Goal: Task Accomplishment & Management: Manage account settings

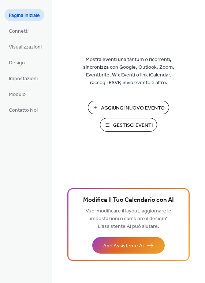
click at [128, 124] on span "Gestisci Eventi" at bounding box center [133, 125] width 40 height 8
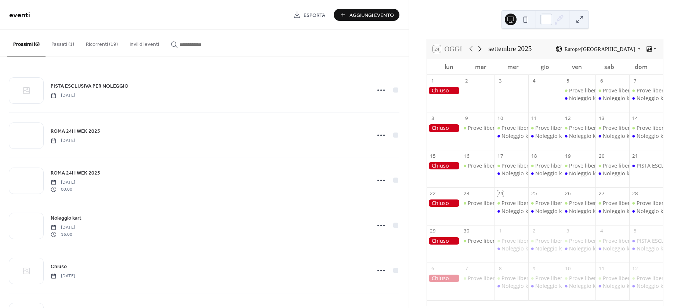
click at [475, 48] on icon at bounding box center [479, 48] width 9 height 9
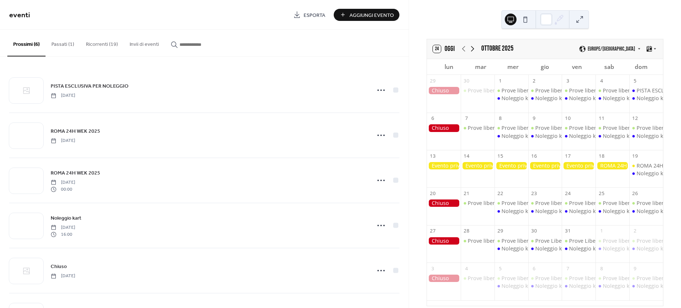
click at [471, 48] on icon at bounding box center [472, 48] width 9 height 9
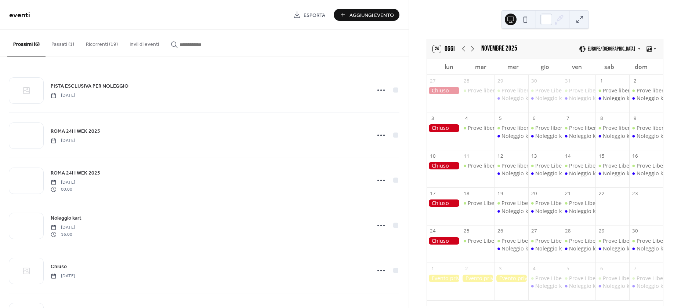
click at [101, 46] on button "Ricorrenti (19)" at bounding box center [102, 43] width 44 height 26
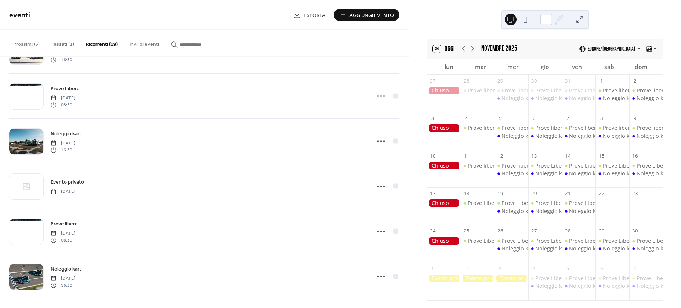
scroll to position [628, 0]
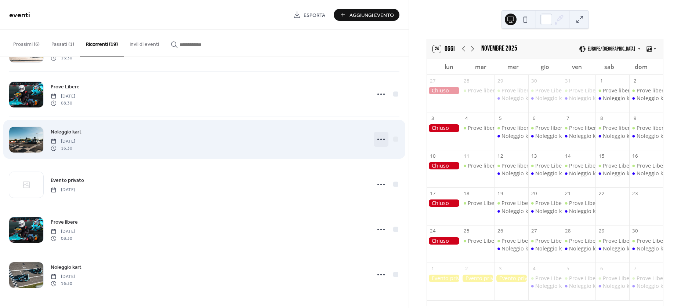
click at [381, 138] on icon at bounding box center [381, 140] width 12 height 12
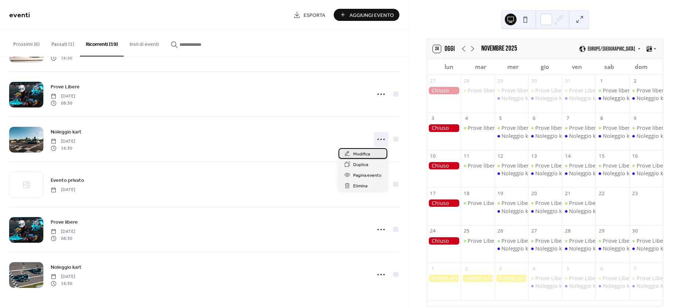
click at [377, 152] on div "Modifica" at bounding box center [362, 153] width 49 height 11
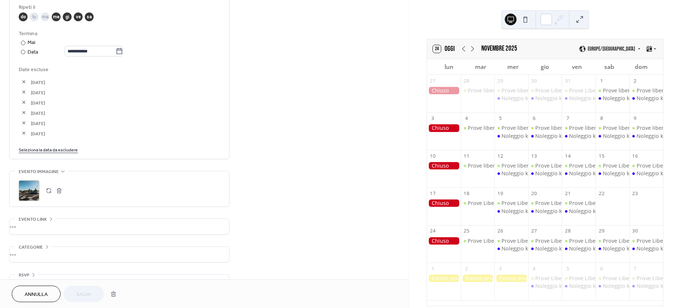
scroll to position [404, 0]
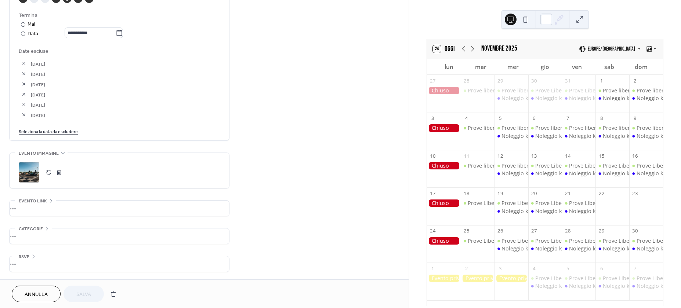
click at [24, 64] on button "button" at bounding box center [24, 63] width 10 height 10
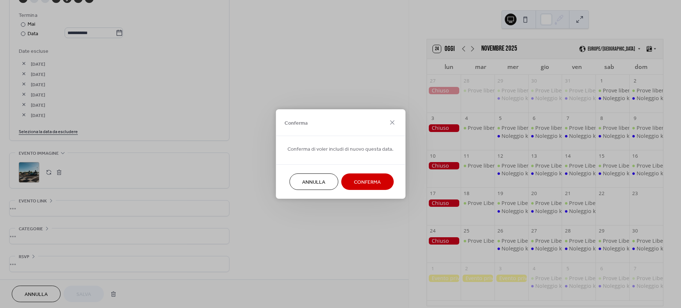
click at [367, 179] on span "Conferma" at bounding box center [367, 183] width 27 height 8
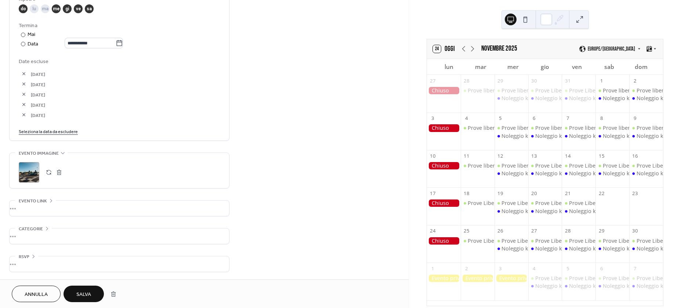
scroll to position [393, 0]
click at [21, 76] on button "button" at bounding box center [24, 74] width 10 height 10
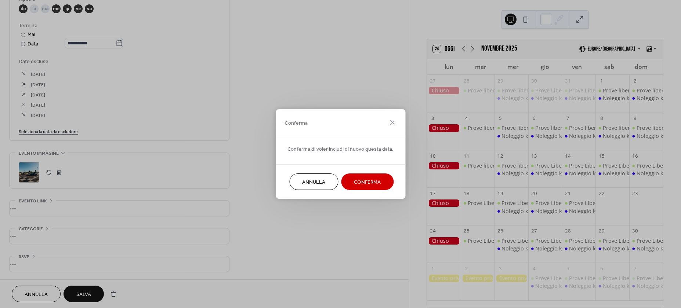
click at [350, 185] on button "Conferma" at bounding box center [367, 182] width 52 height 17
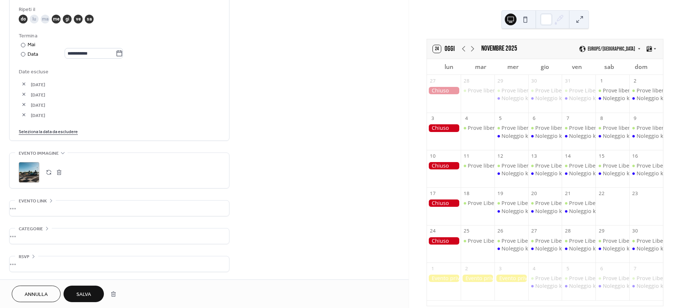
click at [75, 295] on button "Salva" at bounding box center [83, 294] width 40 height 17
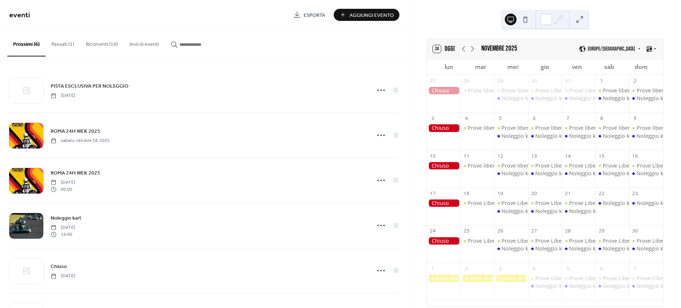
click at [116, 43] on button "Ricorrenti (19)" at bounding box center [102, 43] width 44 height 26
click at [105, 48] on button "Ricorrenti (19)" at bounding box center [102, 43] width 44 height 26
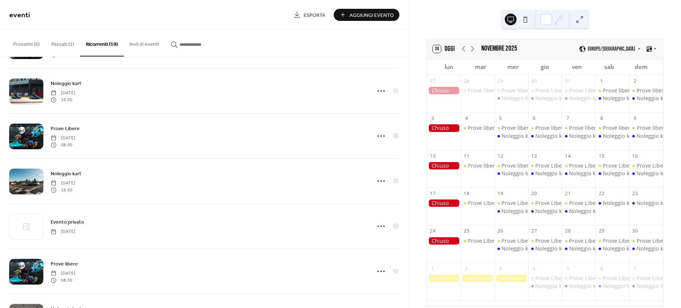
scroll to position [587, 0]
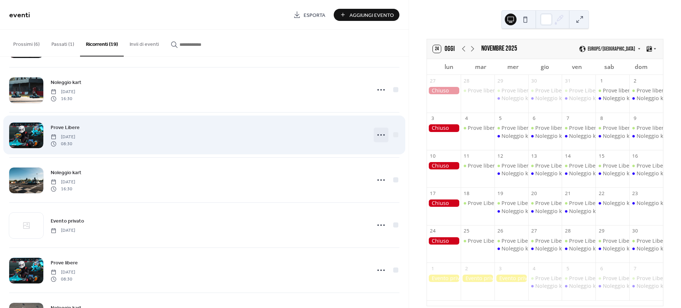
click at [378, 138] on icon at bounding box center [381, 135] width 12 height 12
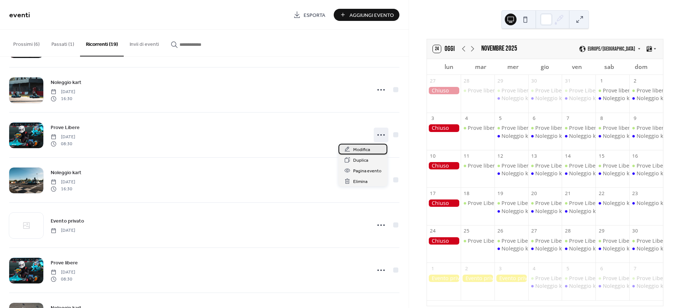
click at [366, 149] on span "Modifica" at bounding box center [361, 150] width 17 height 8
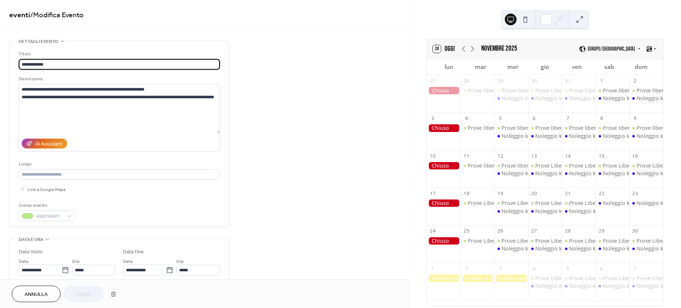
type input "**********"
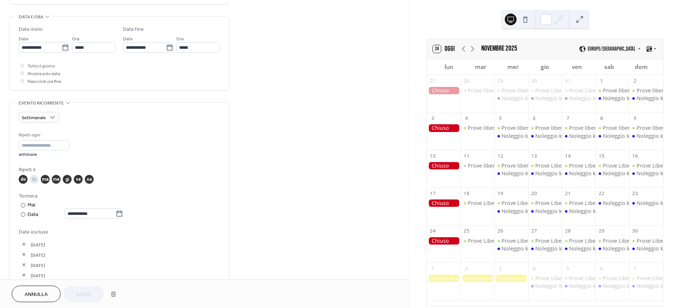
scroll to position [257, 0]
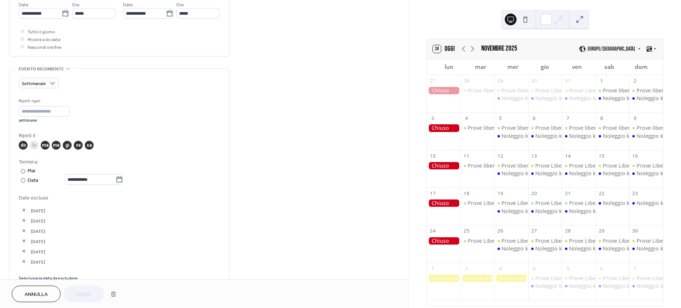
click at [22, 210] on button "button" at bounding box center [24, 210] width 10 height 10
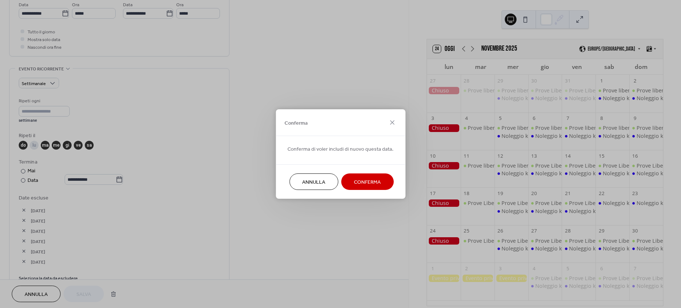
click at [380, 180] on button "Conferma" at bounding box center [367, 182] width 52 height 17
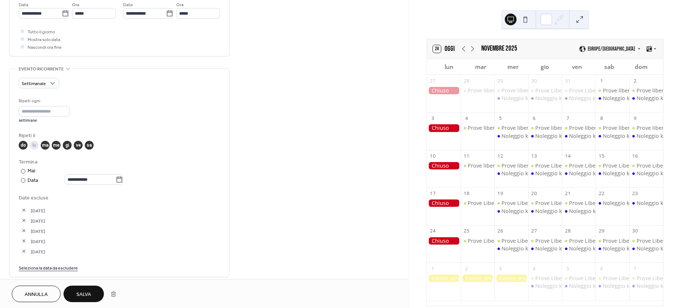
click at [26, 210] on button "button" at bounding box center [24, 210] width 10 height 10
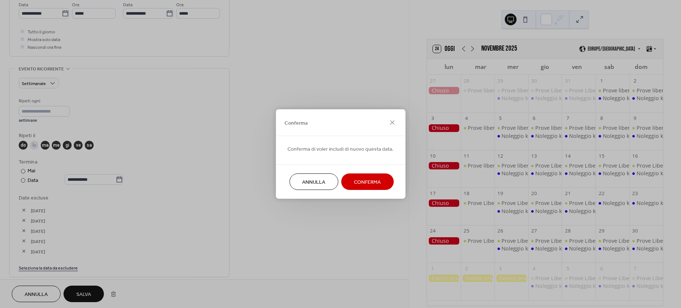
click at [364, 180] on span "Conferma" at bounding box center [367, 183] width 27 height 8
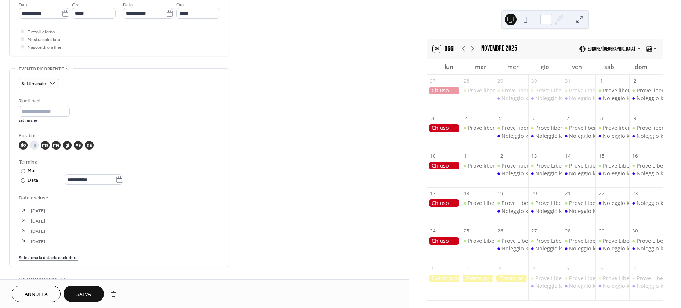
click at [83, 291] on span "Salva" at bounding box center [83, 295] width 15 height 8
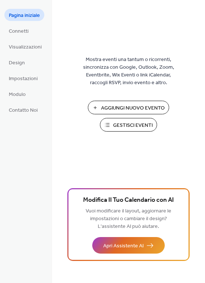
click at [141, 124] on span "Gestisci Eventi" at bounding box center [133, 125] width 40 height 8
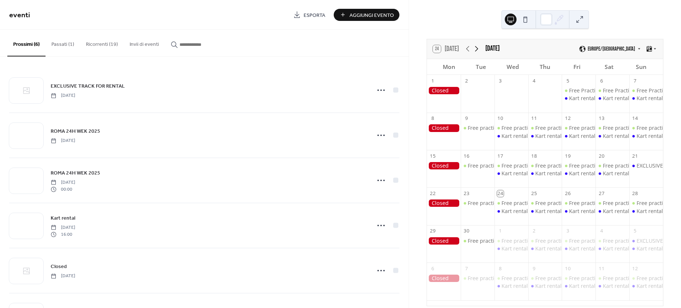
click at [477, 48] on icon at bounding box center [476, 48] width 9 height 9
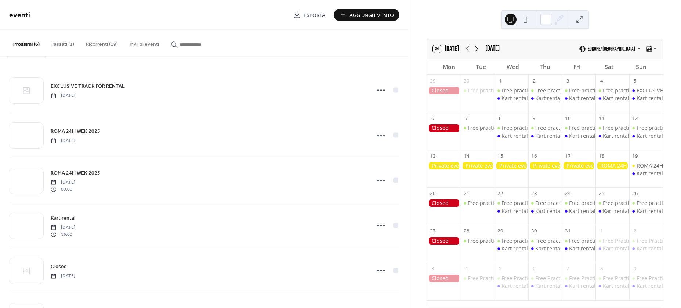
click at [477, 48] on icon at bounding box center [476, 48] width 9 height 9
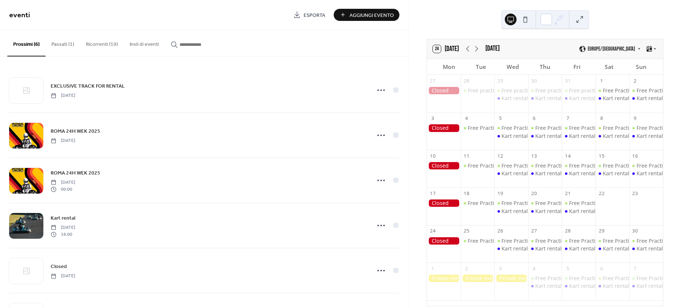
click at [104, 47] on button "Ricorrenti (19)" at bounding box center [102, 43] width 44 height 26
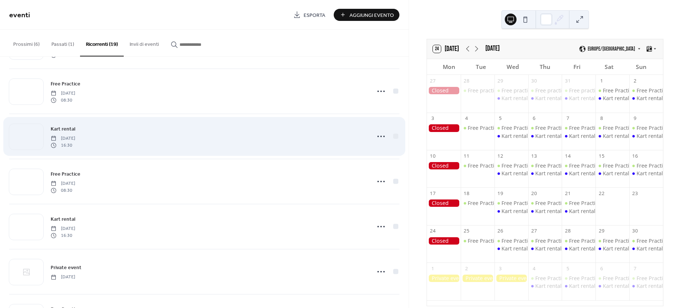
scroll to position [587, 0]
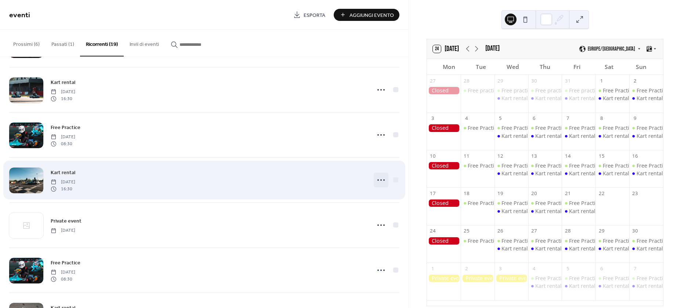
click at [378, 178] on icon at bounding box center [381, 180] width 12 height 12
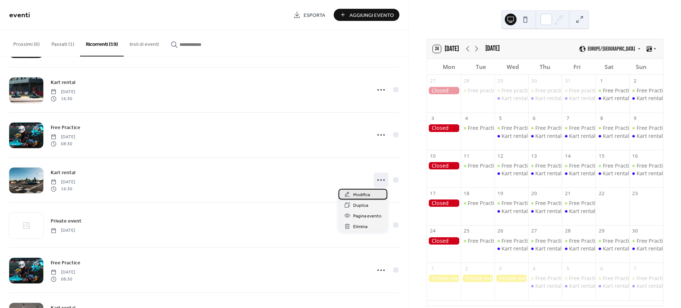
click at [377, 190] on div "Modifica" at bounding box center [362, 194] width 49 height 11
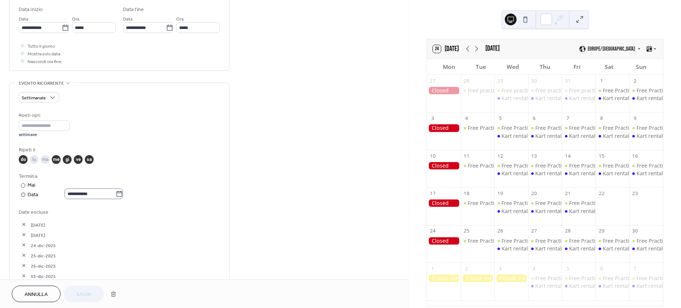
scroll to position [257, 0]
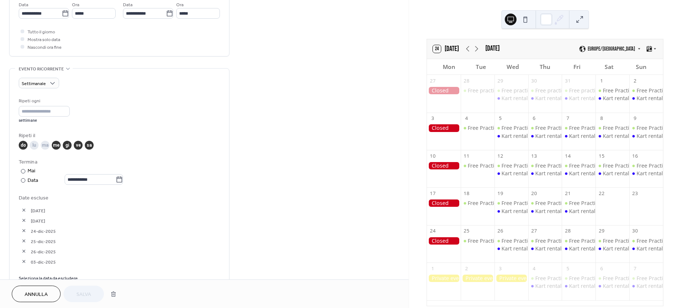
click at [24, 210] on button "button" at bounding box center [24, 210] width 10 height 10
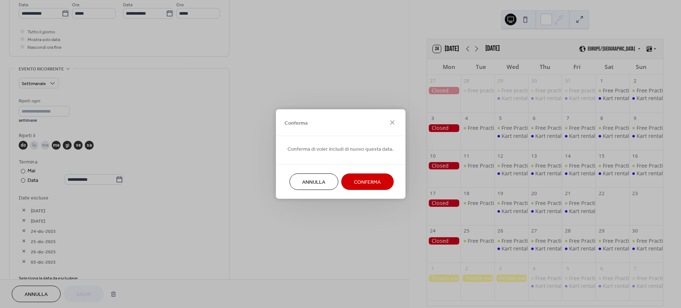
click at [382, 182] on button "Conferma" at bounding box center [367, 182] width 52 height 17
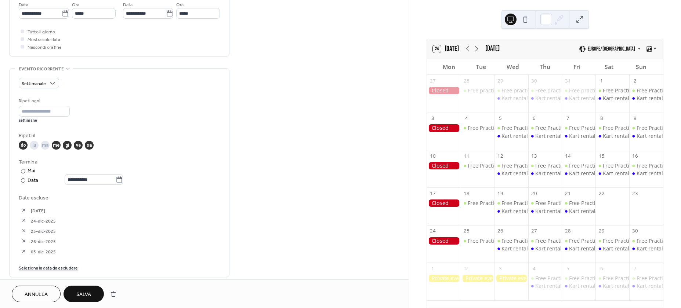
click at [23, 211] on button "button" at bounding box center [24, 210] width 10 height 10
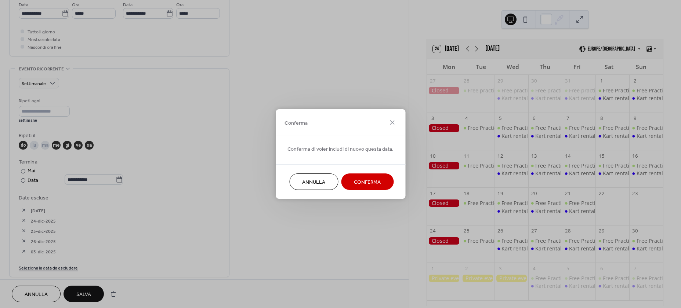
click at [362, 180] on span "Conferma" at bounding box center [367, 183] width 27 height 8
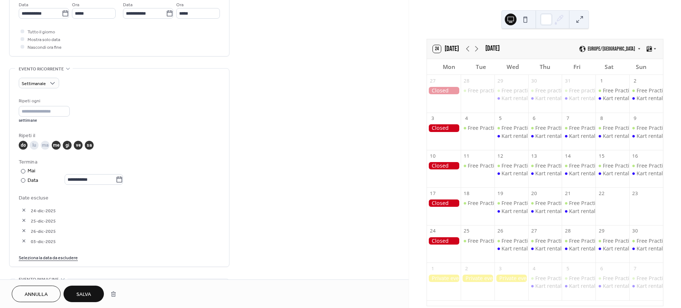
click at [83, 297] on span "Salva" at bounding box center [83, 295] width 15 height 8
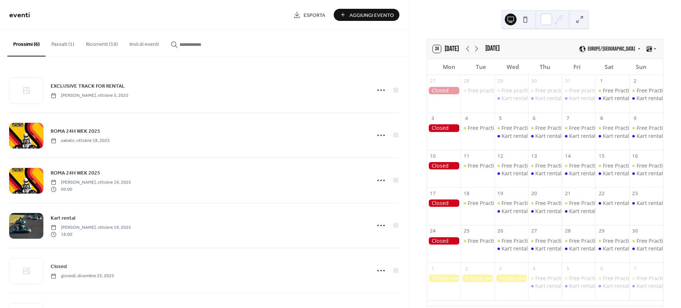
click at [110, 48] on button "Ricorrenti (19)" at bounding box center [102, 43] width 44 height 26
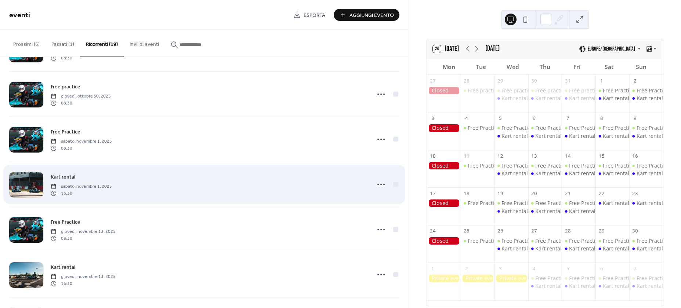
scroll to position [514, 0]
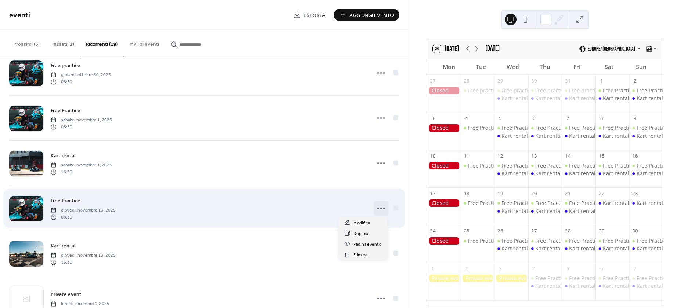
click at [375, 207] on icon at bounding box center [381, 209] width 12 height 12
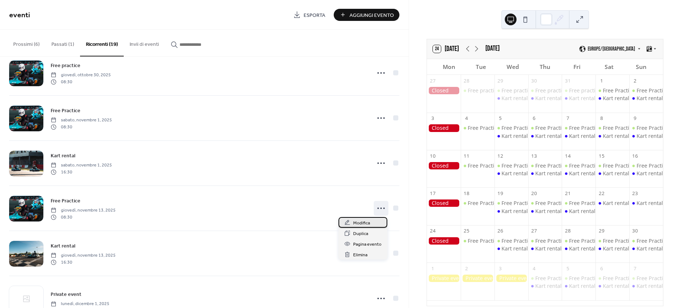
click at [376, 221] on div "Modifica" at bounding box center [362, 222] width 49 height 11
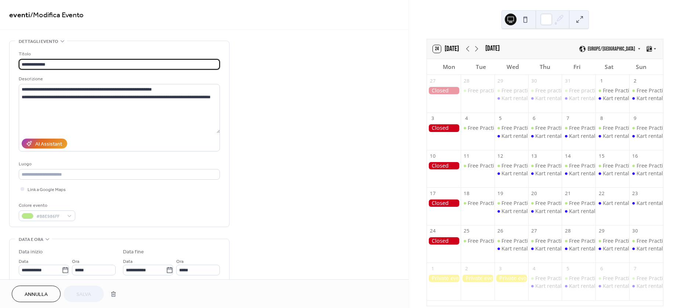
type input "**********"
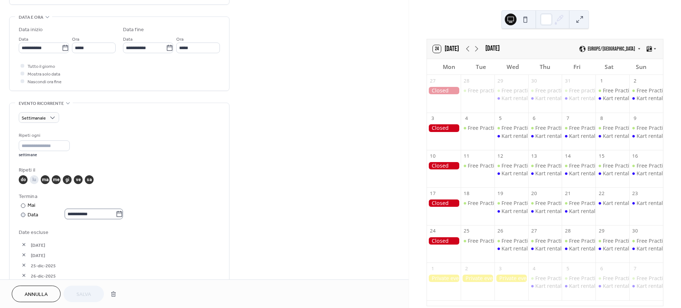
scroll to position [257, 0]
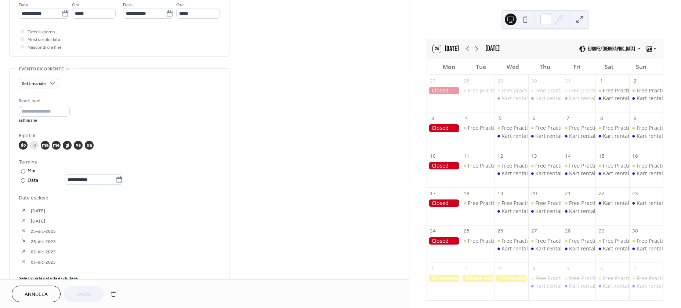
click at [26, 212] on button "button" at bounding box center [24, 210] width 10 height 10
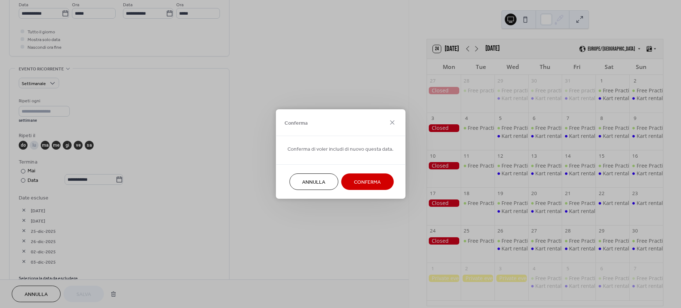
click at [379, 179] on span "Conferma" at bounding box center [367, 183] width 27 height 8
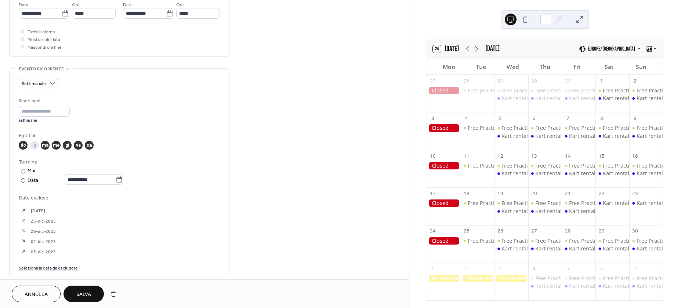
click at [28, 211] on button "button" at bounding box center [24, 210] width 10 height 10
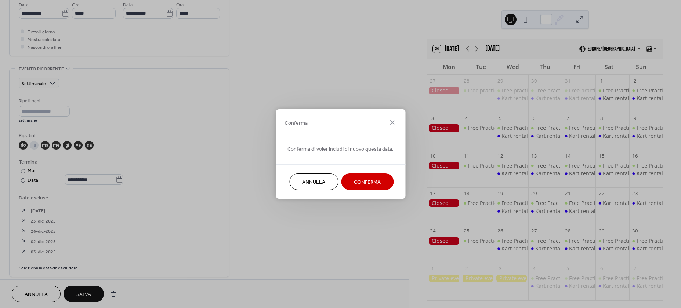
click at [371, 177] on button "Conferma" at bounding box center [367, 182] width 52 height 17
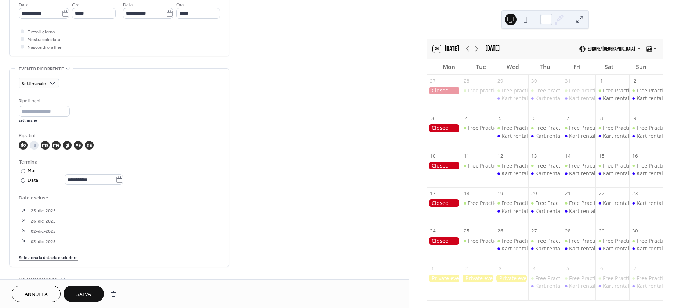
click at [82, 291] on span "Salva" at bounding box center [83, 295] width 15 height 8
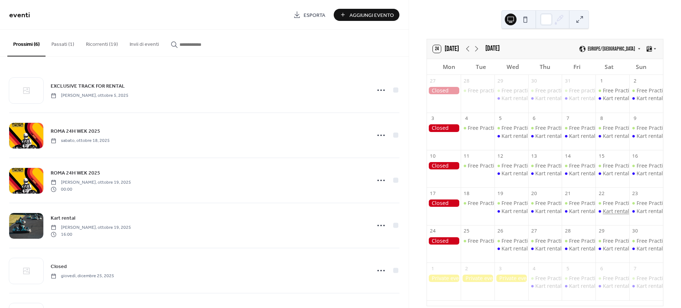
click at [610, 211] on div "Kart rental" at bounding box center [616, 211] width 26 height 7
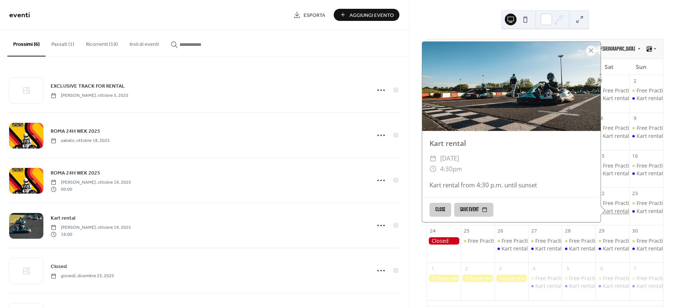
click at [610, 211] on div "Kart rental" at bounding box center [616, 211] width 26 height 7
click at [586, 52] on div at bounding box center [591, 51] width 10 height 10
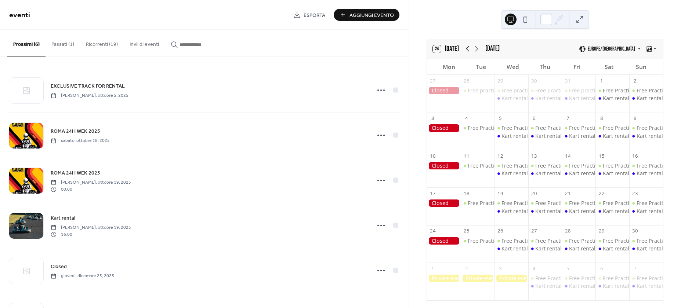
click at [465, 51] on icon at bounding box center [467, 48] width 9 height 9
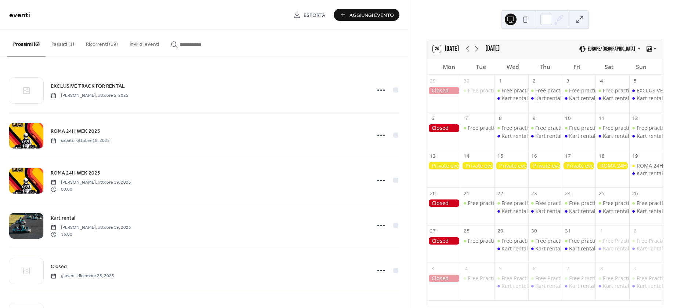
click at [109, 41] on button "Ricorrenti (19)" at bounding box center [102, 43] width 44 height 26
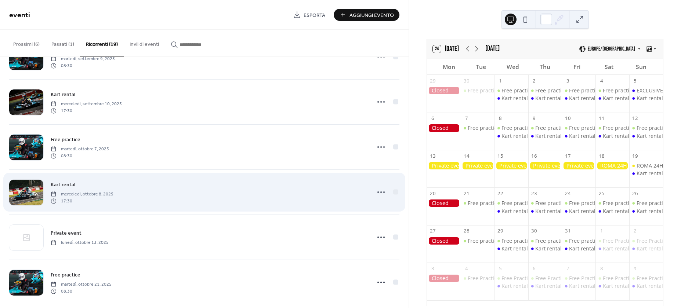
scroll to position [147, 0]
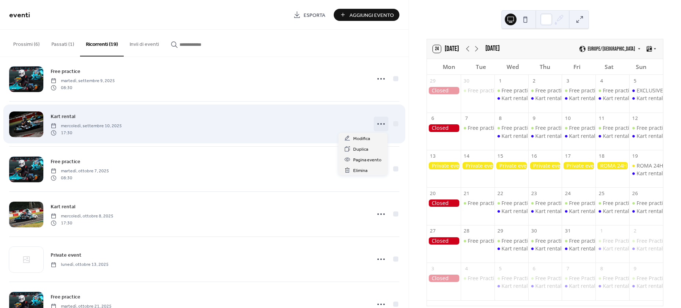
click at [382, 123] on icon at bounding box center [381, 124] width 12 height 12
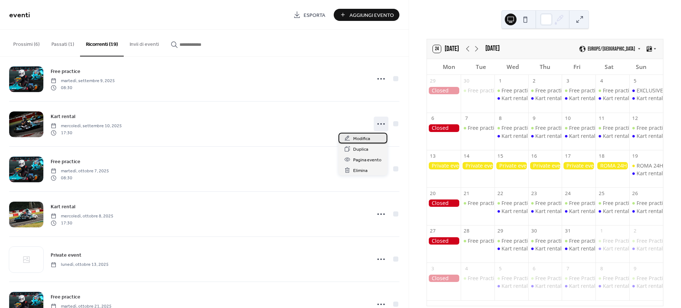
click at [371, 137] on div "Modifica" at bounding box center [362, 138] width 49 height 11
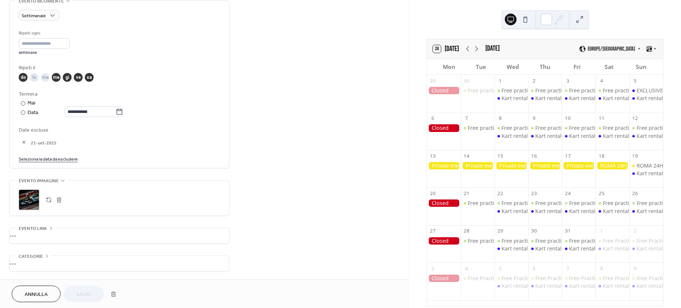
scroll to position [330, 0]
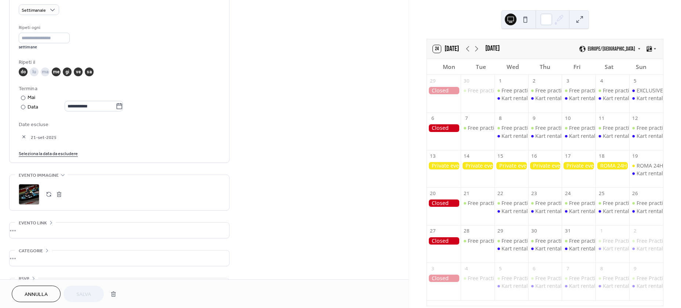
click at [47, 296] on span "Annulla" at bounding box center [36, 295] width 23 height 8
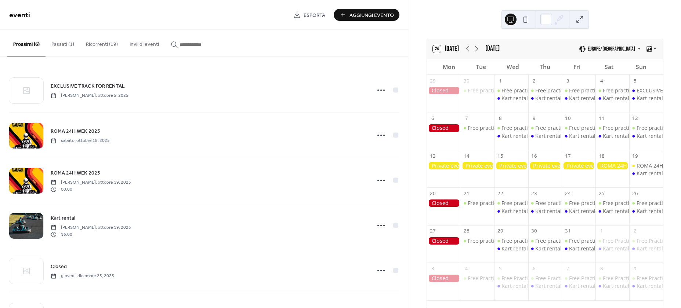
drag, startPoint x: 90, startPoint y: 34, endPoint x: 98, endPoint y: 45, distance: 13.4
click at [90, 35] on button "Ricorrenti (19)" at bounding box center [102, 43] width 44 height 26
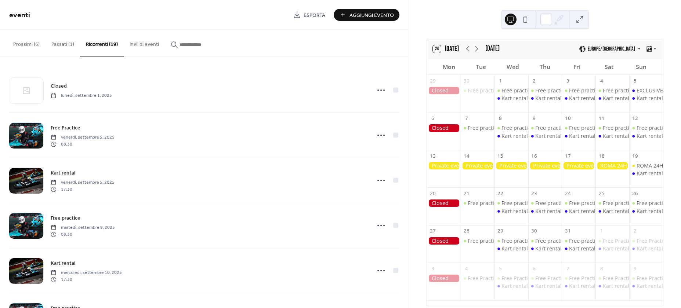
click at [98, 45] on button "Ricorrenti (19)" at bounding box center [102, 43] width 44 height 27
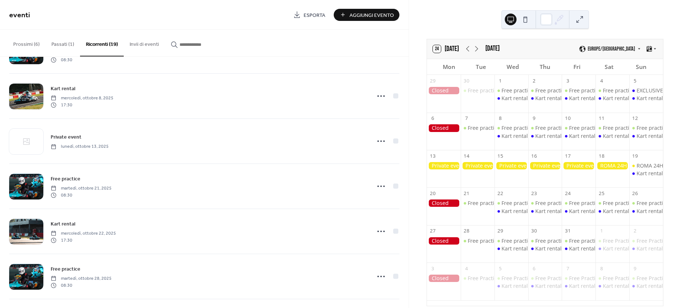
scroll to position [257, 0]
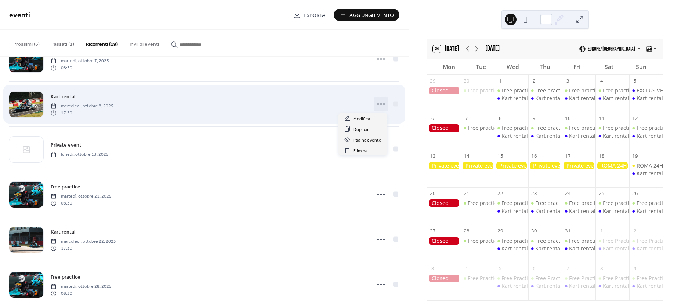
click at [379, 102] on icon at bounding box center [381, 104] width 12 height 12
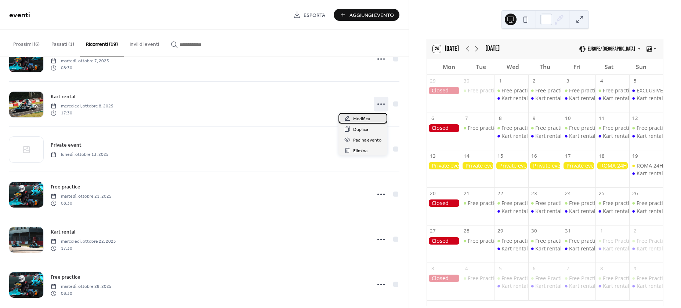
click at [374, 117] on div "Modifica" at bounding box center [362, 118] width 49 height 11
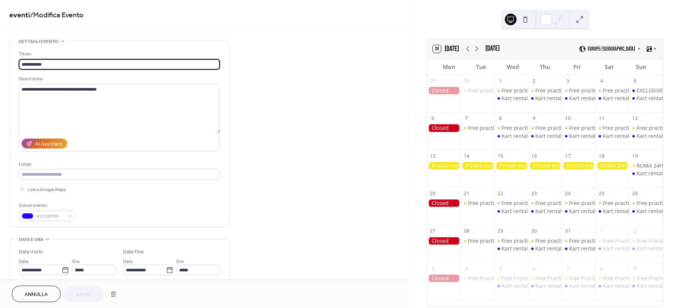
type input "**********"
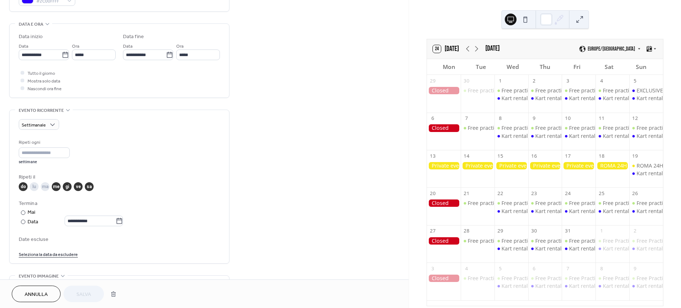
scroll to position [220, 0]
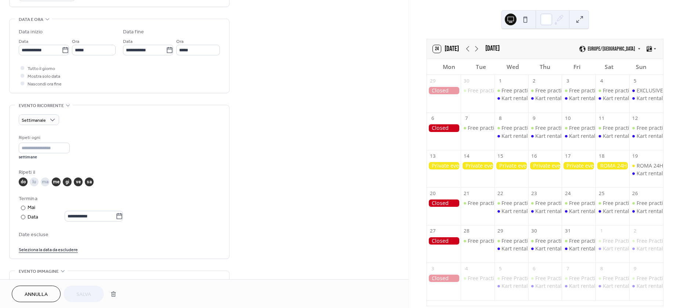
click at [47, 295] on span "Annulla" at bounding box center [36, 295] width 23 height 8
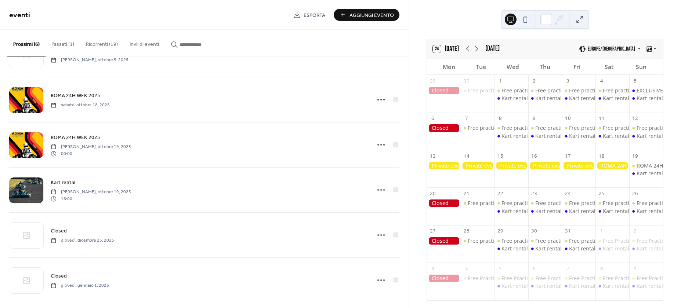
scroll to position [37, 0]
click at [117, 44] on button "Ricorrenti (19)" at bounding box center [102, 43] width 44 height 26
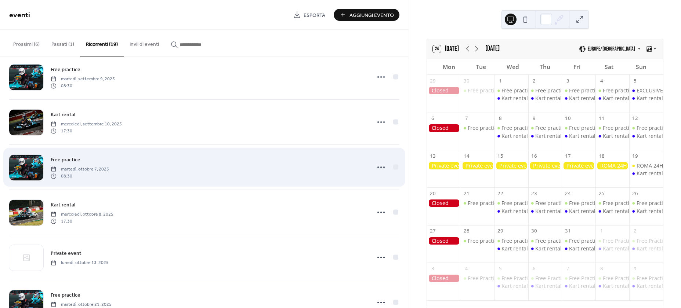
scroll to position [147, 0]
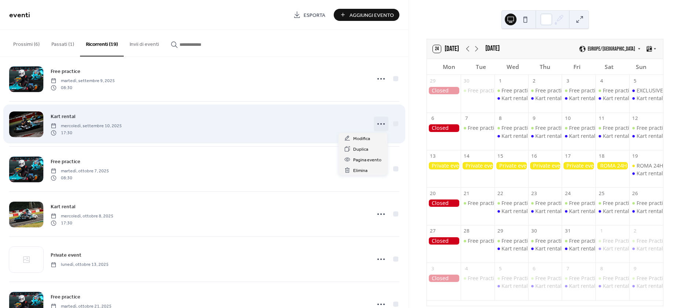
click at [382, 123] on icon at bounding box center [381, 124] width 12 height 12
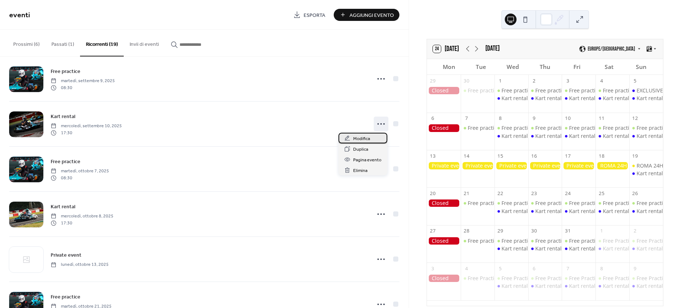
click at [370, 141] on div "Modifica" at bounding box center [362, 138] width 49 height 11
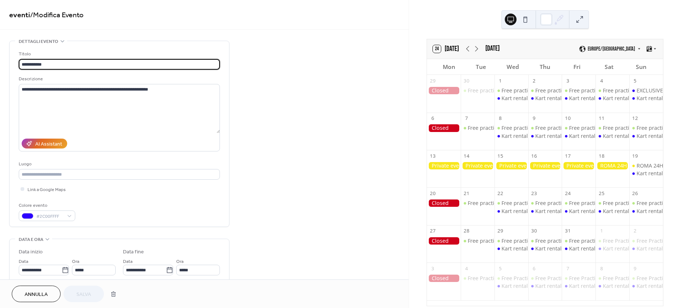
type input "**********"
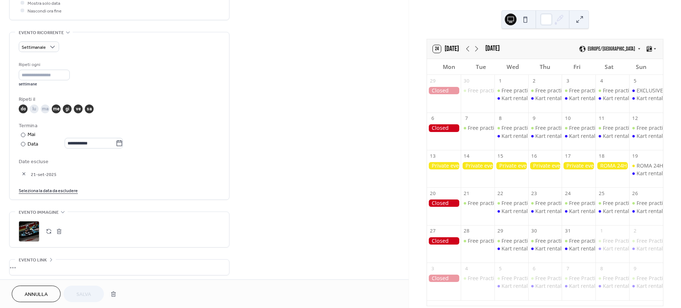
scroll to position [294, 0]
click at [44, 191] on link "Seleziona la data da escludere" at bounding box center [48, 190] width 59 height 8
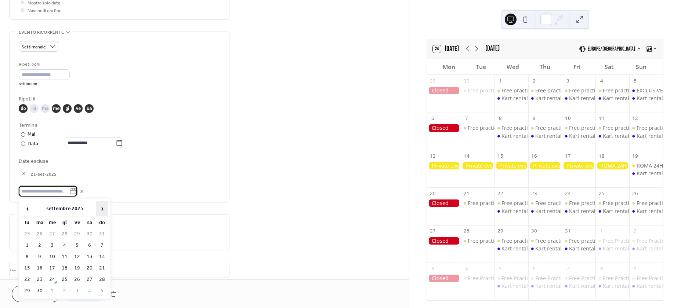
click at [101, 208] on span "›" at bounding box center [102, 208] width 11 height 15
click at [98, 233] on td "5" at bounding box center [102, 234] width 12 height 11
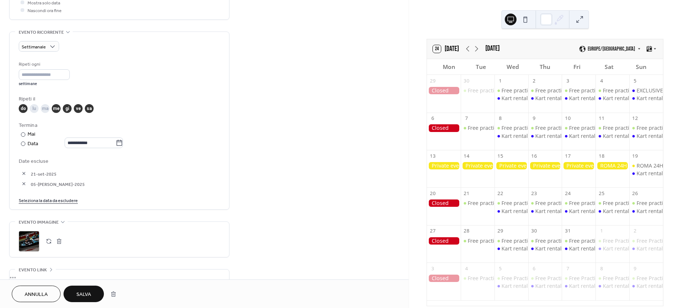
click at [86, 294] on span "Salva" at bounding box center [83, 295] width 15 height 8
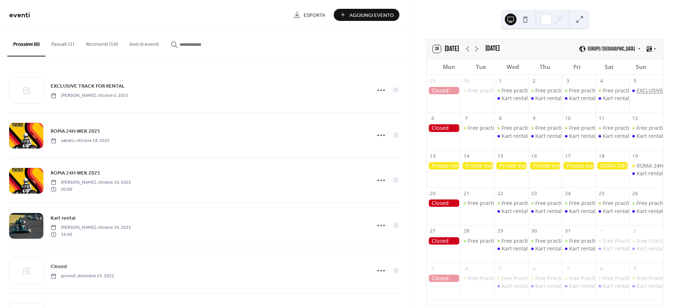
click at [643, 90] on div "EXCLUSIVE TRACK FOR RENTAL" at bounding box center [674, 90] width 76 height 7
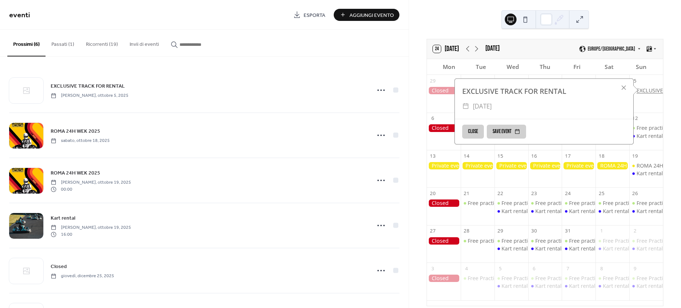
click at [643, 90] on div "EXCLUSIVE TRACK FOR RENTAL" at bounding box center [674, 90] width 76 height 7
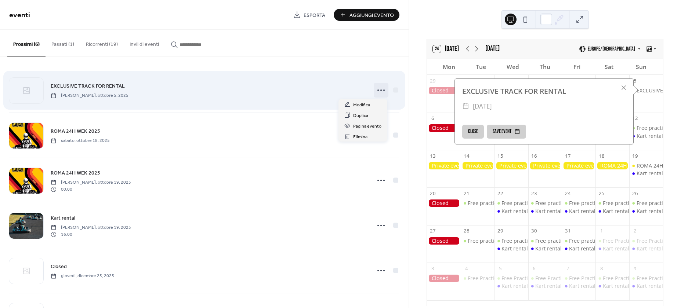
click at [383, 90] on icon at bounding box center [381, 90] width 12 height 12
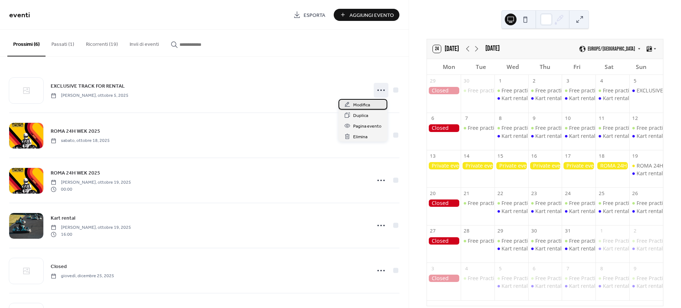
click at [375, 108] on div "Modifica" at bounding box center [362, 104] width 49 height 11
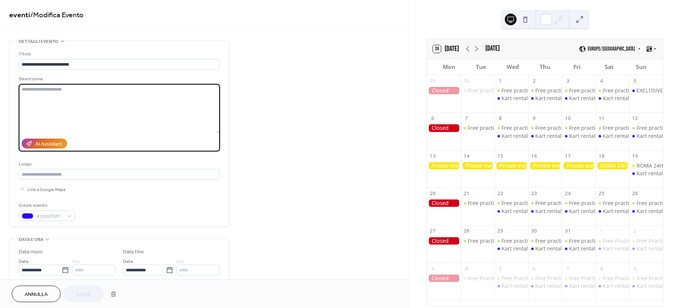
click at [84, 87] on textarea at bounding box center [119, 108] width 201 height 49
paste textarea "**********"
type textarea "**********"
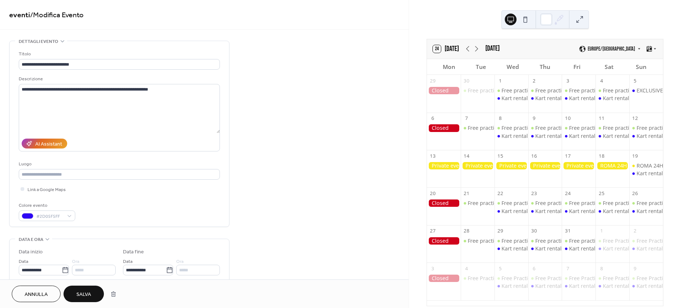
click at [86, 291] on span "Salva" at bounding box center [83, 295] width 15 height 8
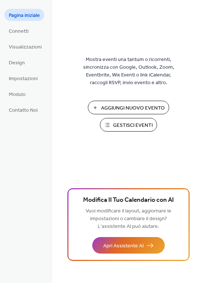
click at [127, 123] on span "Gestisci Eventi" at bounding box center [133, 125] width 40 height 8
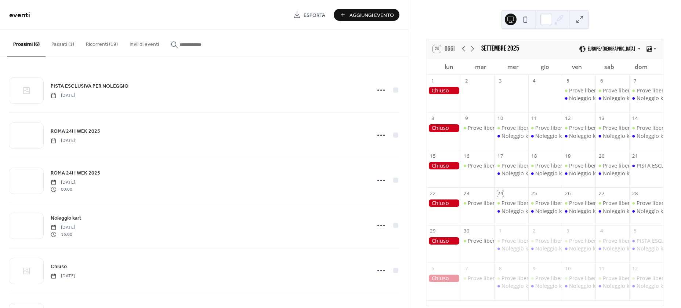
click at [101, 45] on button "Ricorrenti (19)" at bounding box center [102, 43] width 44 height 26
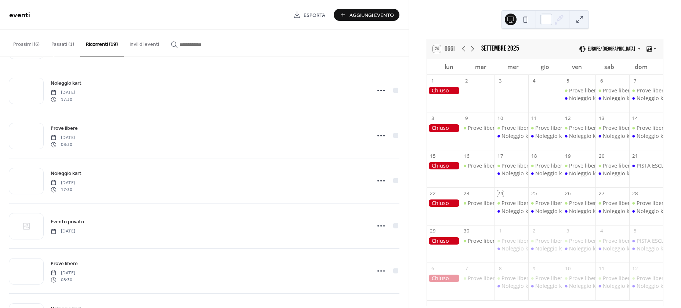
scroll to position [183, 0]
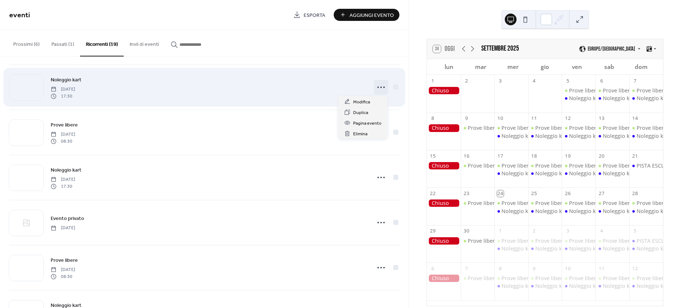
click at [380, 85] on icon at bounding box center [381, 87] width 12 height 12
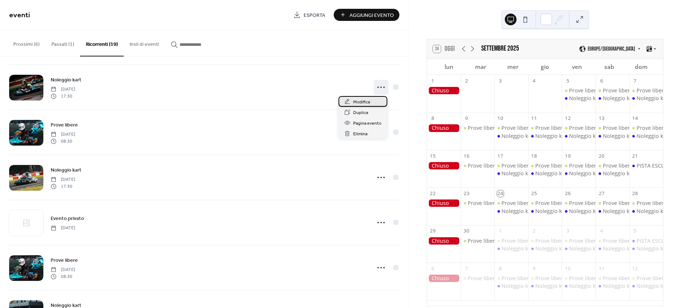
click at [373, 100] on div "Modifica" at bounding box center [362, 101] width 49 height 11
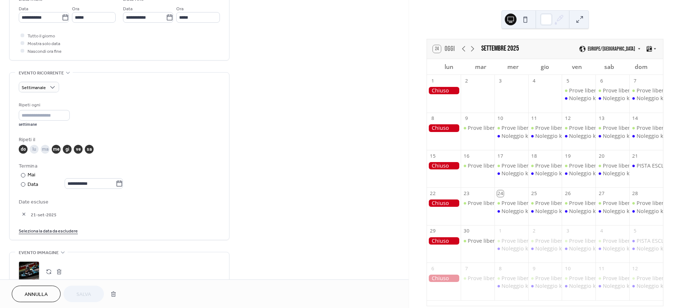
scroll to position [294, 0]
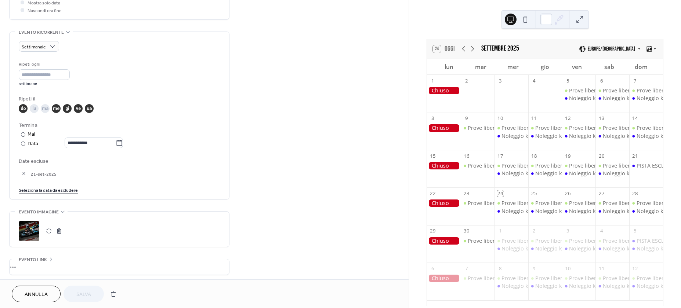
click at [43, 189] on link "Seleziona la data da escludere" at bounding box center [48, 190] width 59 height 8
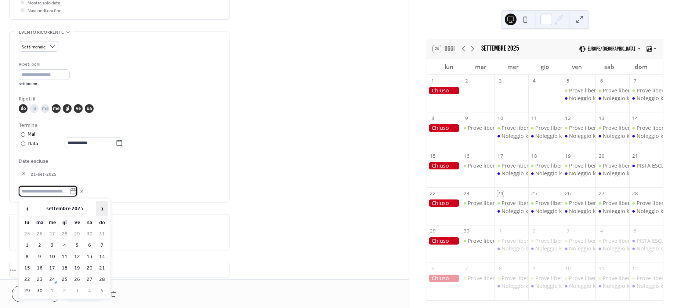
click at [104, 207] on span "›" at bounding box center [102, 208] width 11 height 15
click at [105, 235] on td "5" at bounding box center [102, 234] width 12 height 11
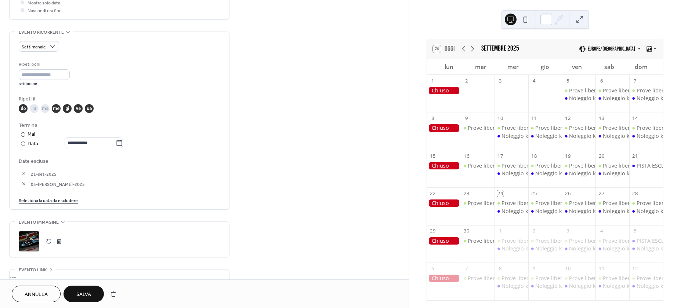
click at [85, 293] on span "Salva" at bounding box center [83, 295] width 15 height 8
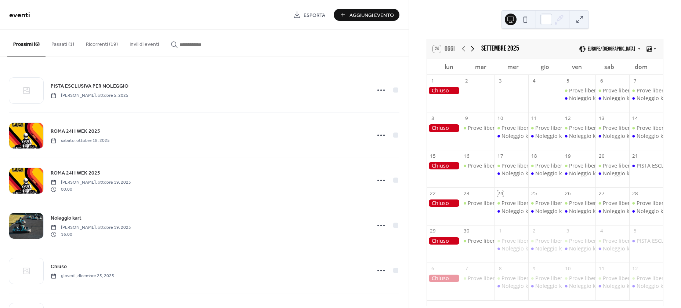
click at [473, 46] on icon at bounding box center [472, 48] width 9 height 9
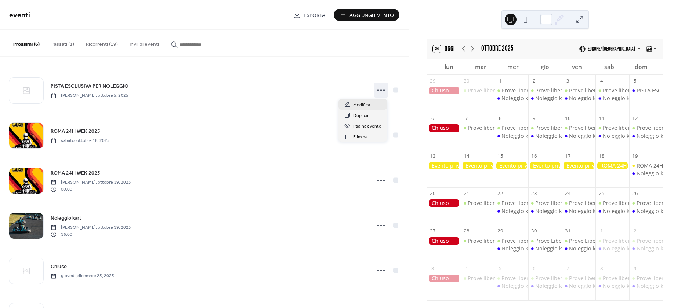
drag, startPoint x: 376, startPoint y: 91, endPoint x: 363, endPoint y: 104, distance: 19.2
click at [376, 91] on icon at bounding box center [381, 90] width 12 height 12
click at [358, 106] on span "Modifica" at bounding box center [361, 105] width 17 height 8
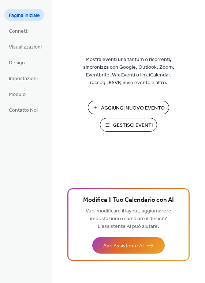
click at [124, 127] on span "Gestisci Eventi" at bounding box center [133, 125] width 40 height 8
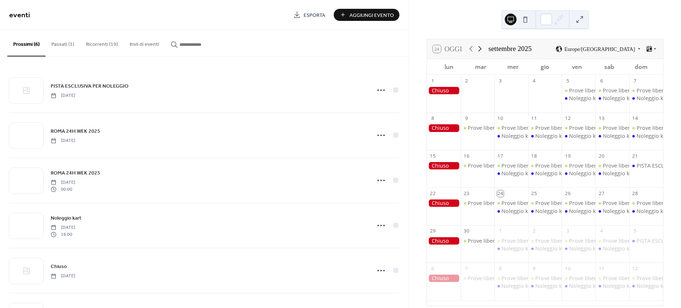
click at [475, 48] on icon at bounding box center [479, 48] width 9 height 9
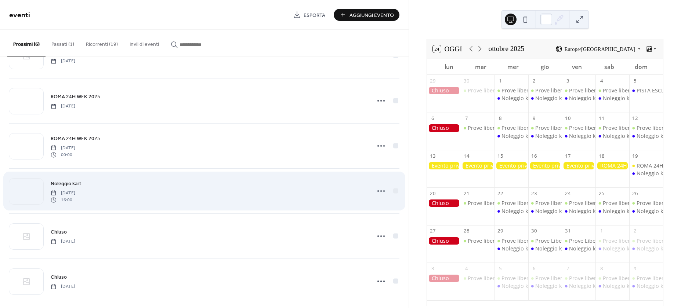
scroll to position [41, 0]
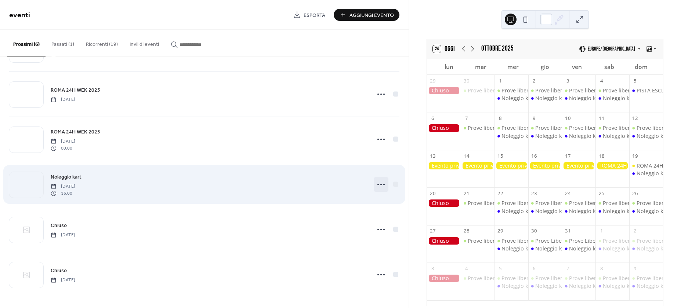
click at [377, 183] on icon at bounding box center [381, 185] width 12 height 12
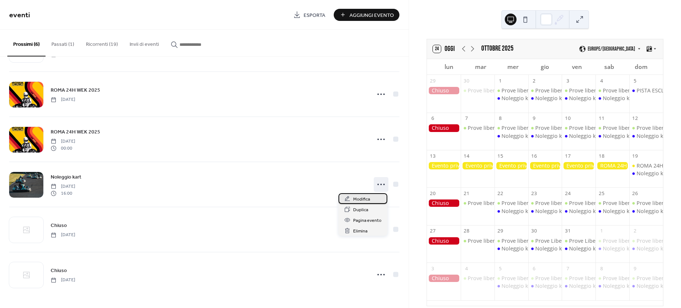
click at [370, 199] on div "Modifica" at bounding box center [362, 198] width 49 height 11
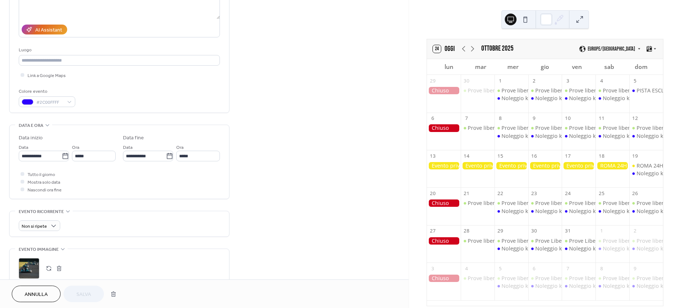
scroll to position [63, 0]
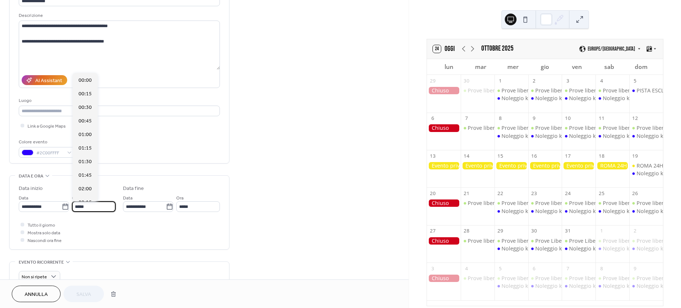
click at [98, 209] on input "*****" at bounding box center [94, 206] width 44 height 11
click at [86, 107] on span "16:30" at bounding box center [85, 108] width 13 height 8
type input "*****"
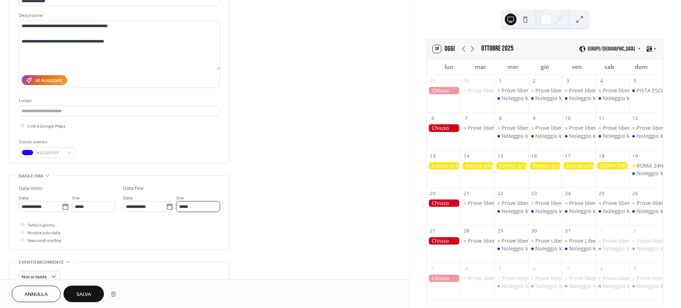
click at [198, 209] on input "*****" at bounding box center [198, 206] width 44 height 11
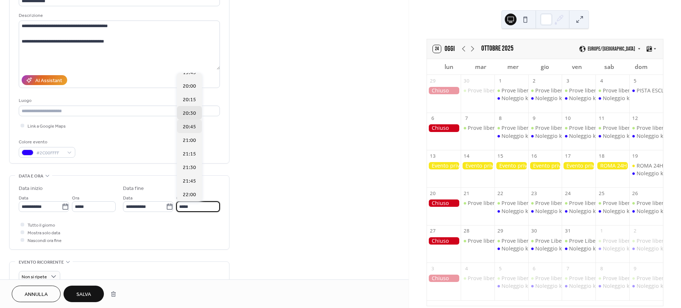
scroll to position [167, 0]
click at [190, 93] on span "20:00" at bounding box center [189, 90] width 13 height 8
type input "*****"
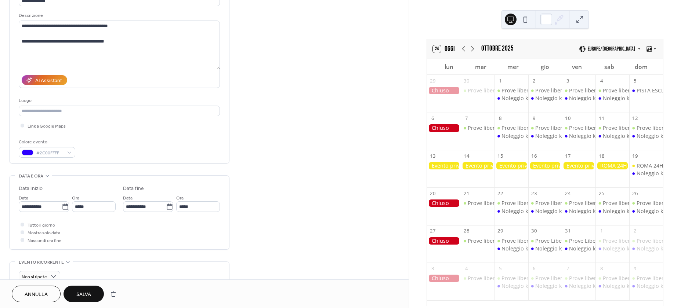
click at [92, 292] on button "Salva" at bounding box center [83, 294] width 40 height 17
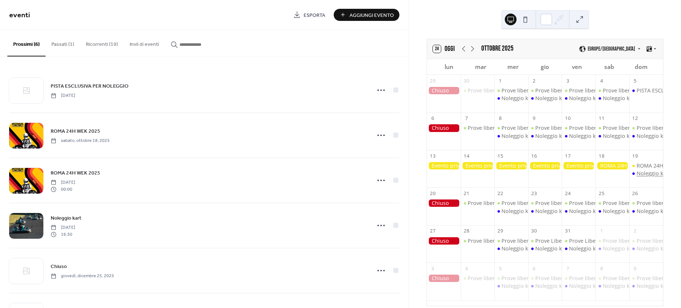
click at [643, 174] on div "Noleggio kart" at bounding box center [653, 173] width 34 height 7
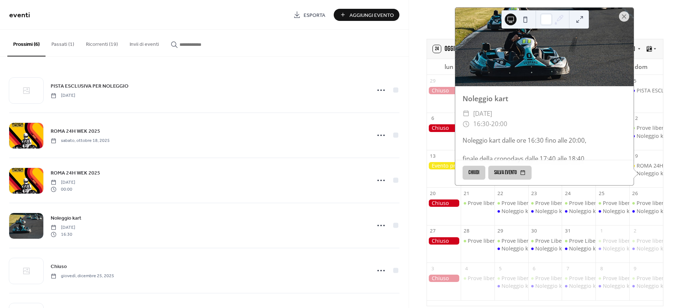
scroll to position [20, 0]
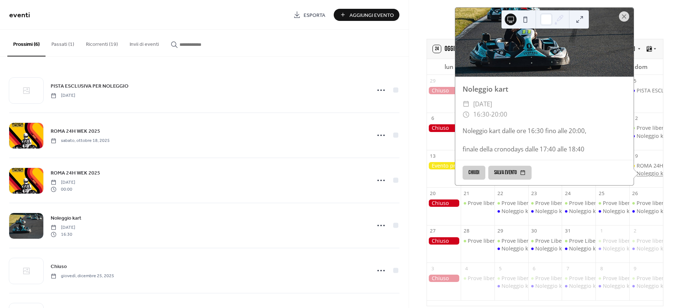
click at [642, 172] on div "Noleggio kart" at bounding box center [653, 173] width 34 height 7
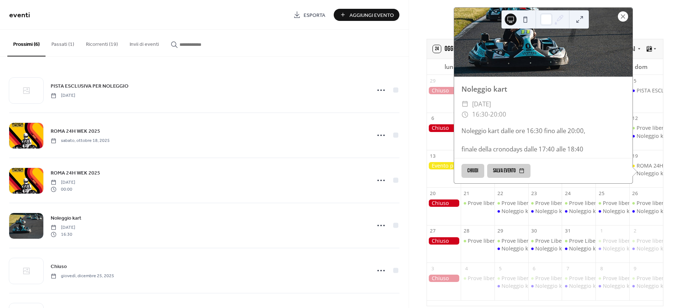
click at [622, 15] on div at bounding box center [623, 16] width 10 height 10
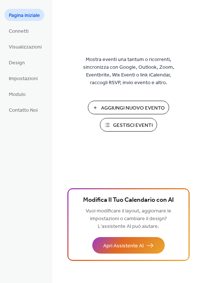
click at [138, 121] on span "Gestisci Eventi" at bounding box center [133, 125] width 40 height 8
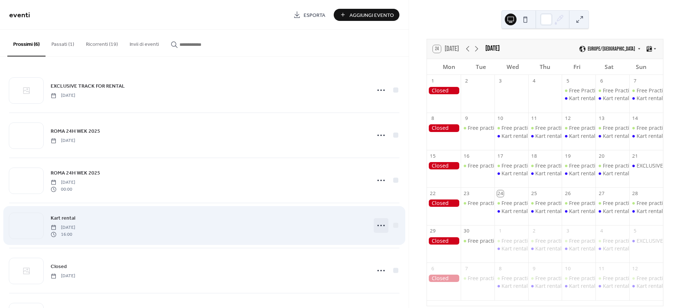
click at [379, 226] on icon at bounding box center [381, 226] width 12 height 12
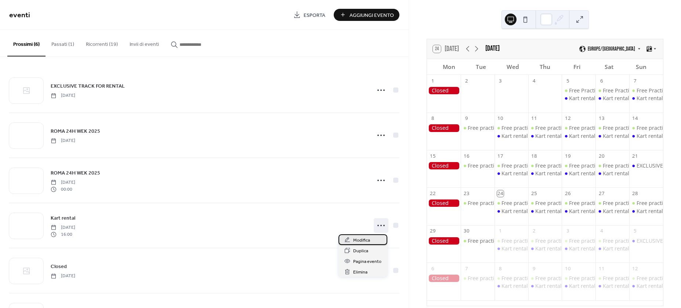
click at [370, 241] on div "Modifica" at bounding box center [362, 239] width 49 height 11
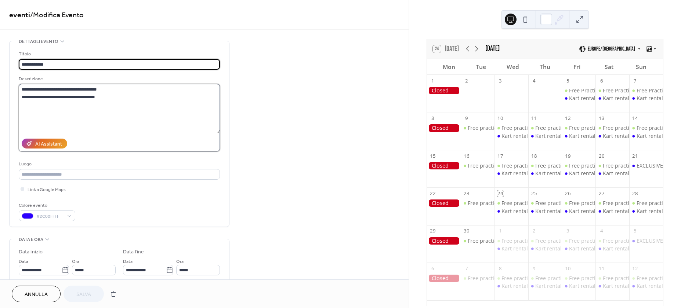
click at [55, 88] on textarea "**********" at bounding box center [119, 108] width 201 height 49
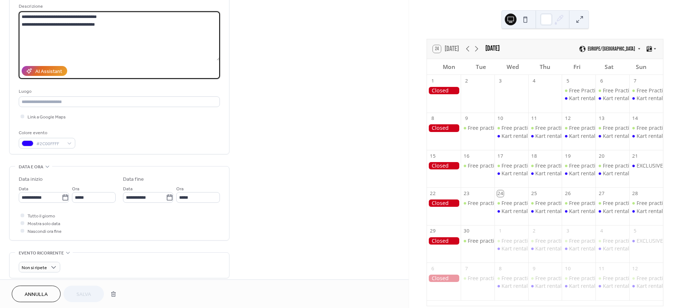
scroll to position [73, 0]
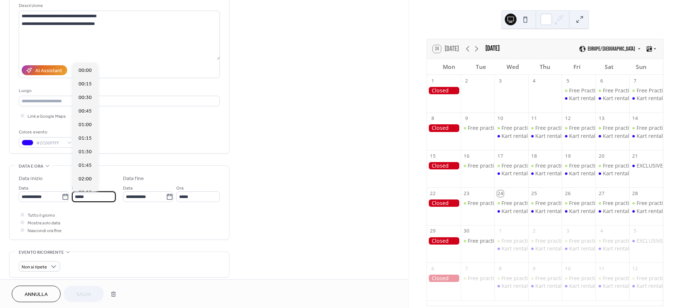
click at [98, 196] on input "*****" at bounding box center [94, 197] width 44 height 11
click at [88, 152] on span "17:30" at bounding box center [85, 152] width 13 height 8
type input "*****"
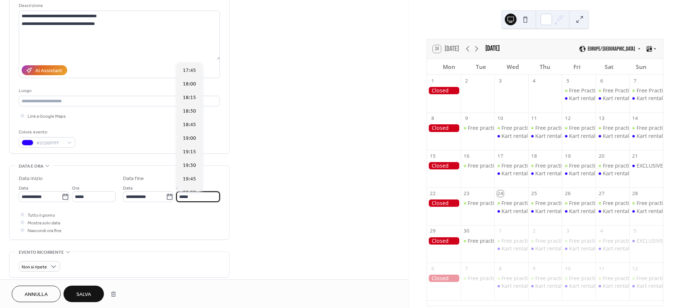
click at [193, 199] on input "*****" at bounding box center [198, 197] width 44 height 11
click at [190, 131] on div "20:00" at bounding box center [189, 135] width 25 height 14
type input "*****"
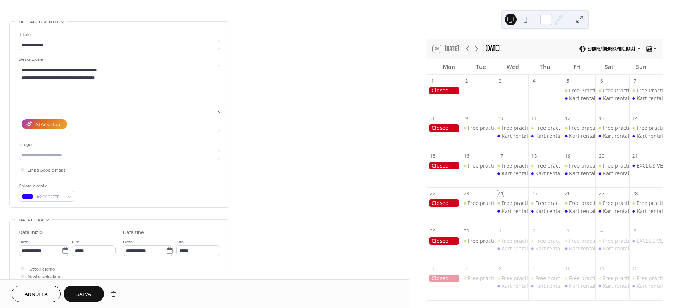
scroll to position [0, 0]
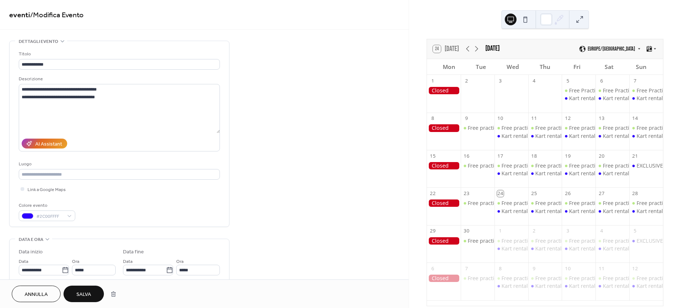
click at [96, 294] on button "Salva" at bounding box center [83, 294] width 40 height 17
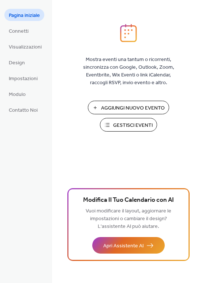
click at [144, 122] on span "Gestisci Eventi" at bounding box center [133, 125] width 40 height 8
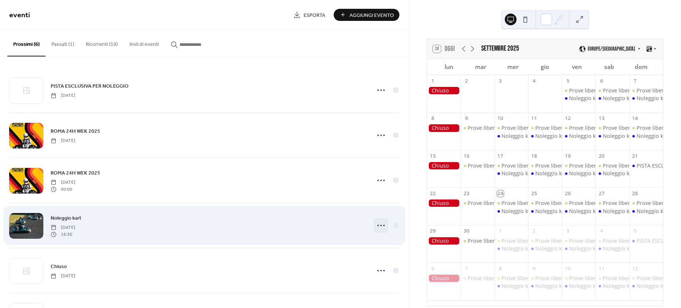
click at [376, 228] on icon at bounding box center [381, 226] width 12 height 12
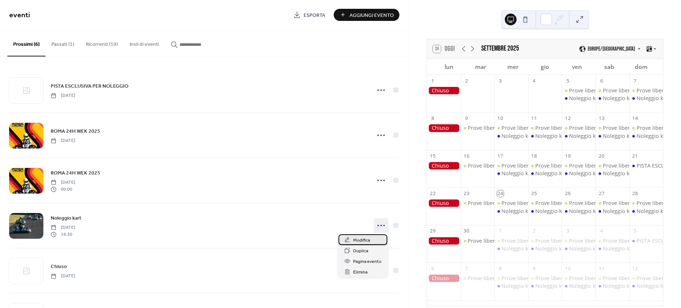
click at [368, 238] on span "Modifica" at bounding box center [361, 241] width 17 height 8
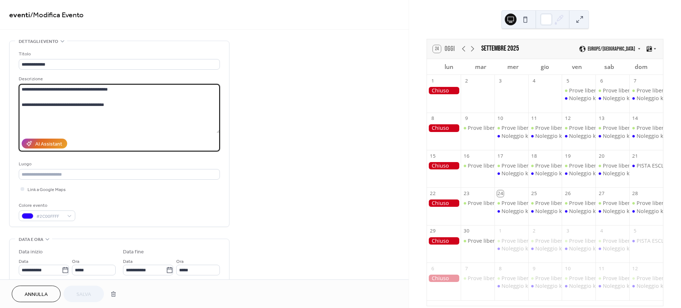
click at [69, 90] on textarea "**********" at bounding box center [119, 108] width 201 height 49
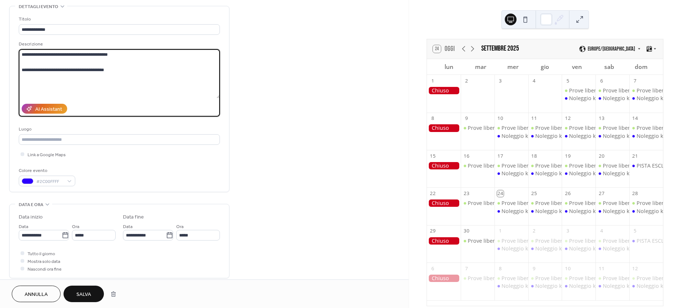
scroll to position [37, 0]
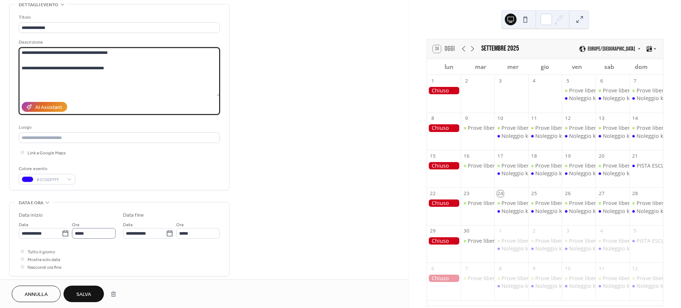
type textarea "**********"
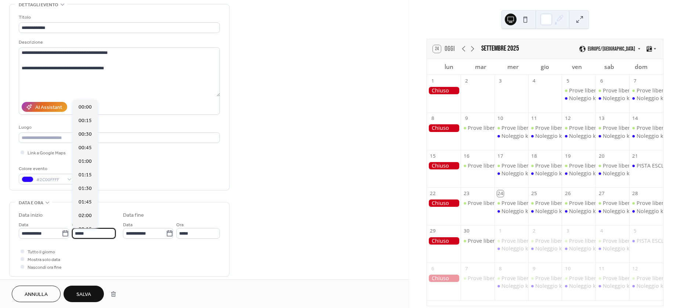
click at [102, 237] on input "*****" at bounding box center [94, 233] width 44 height 11
click at [90, 162] on span "17:30" at bounding box center [85, 162] width 13 height 8
type input "*****"
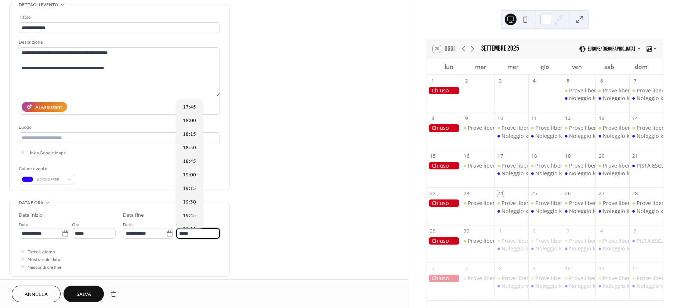
click at [189, 234] on input "*****" at bounding box center [198, 233] width 44 height 11
click at [192, 127] on span "20:00" at bounding box center [189, 127] width 13 height 8
type input "*****"
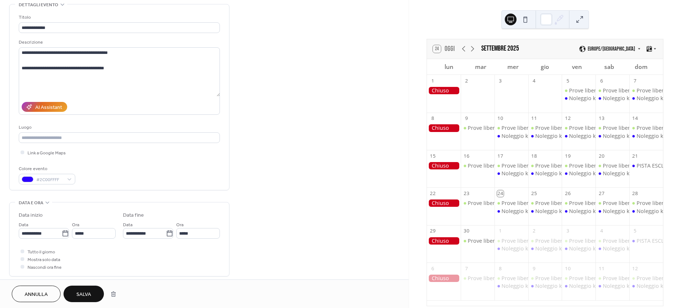
click at [87, 293] on span "Salva" at bounding box center [83, 295] width 15 height 8
